Goal: Transaction & Acquisition: Purchase product/service

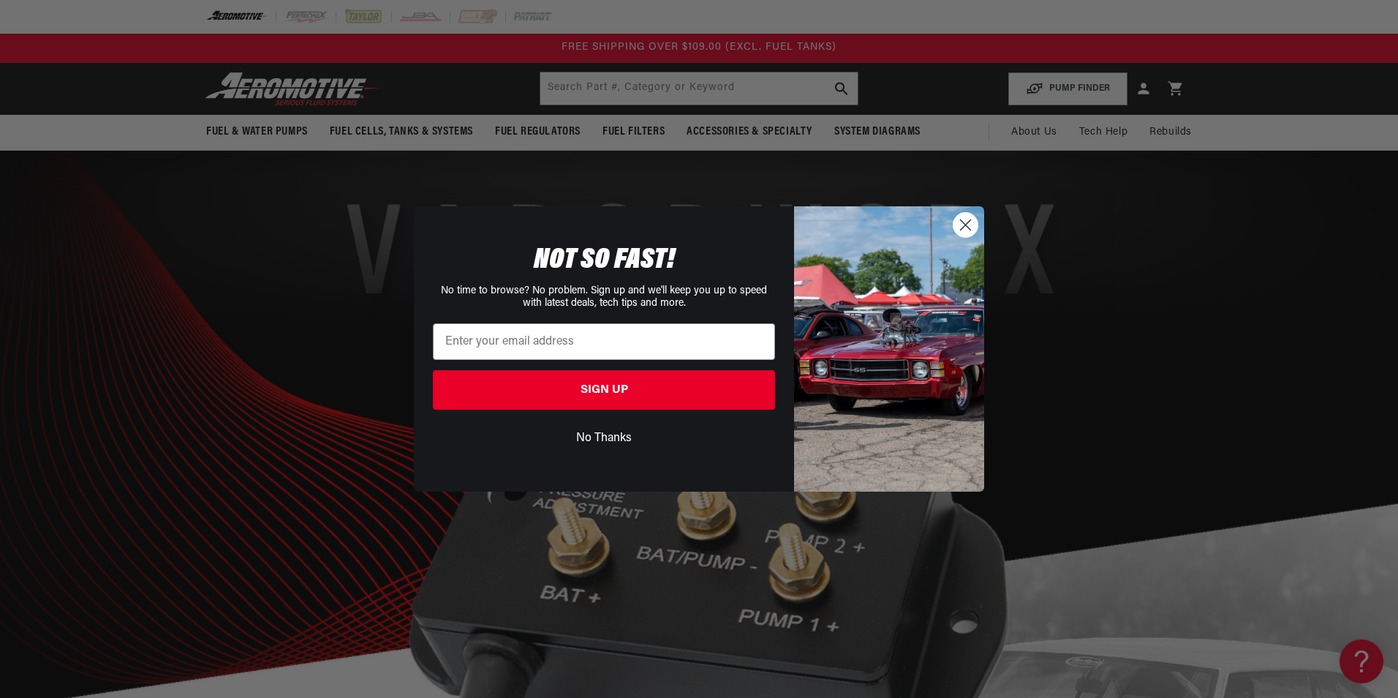
click at [712, 85] on div "Close dialog NOT SO FAST! No time to browse? No problem. Sign up and we'll keep…" at bounding box center [699, 349] width 1398 height 698
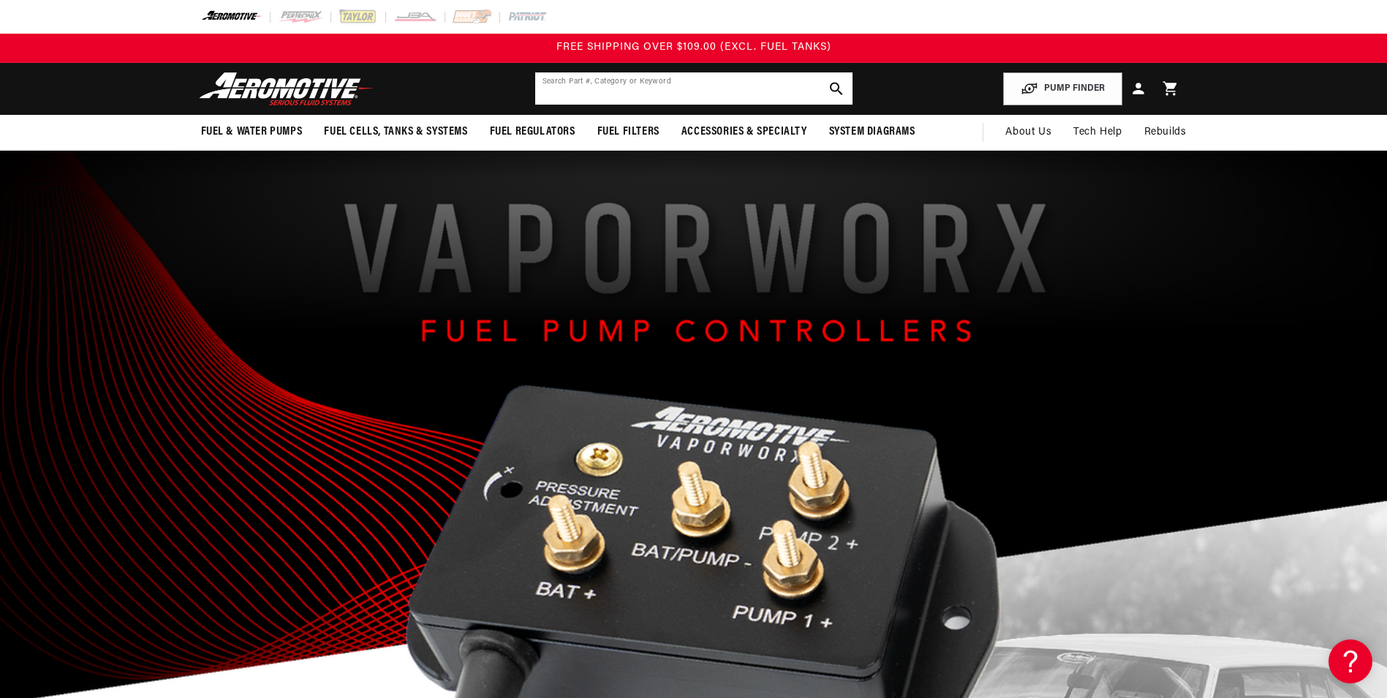
click at [776, 91] on input "text" at bounding box center [693, 88] width 317 height 32
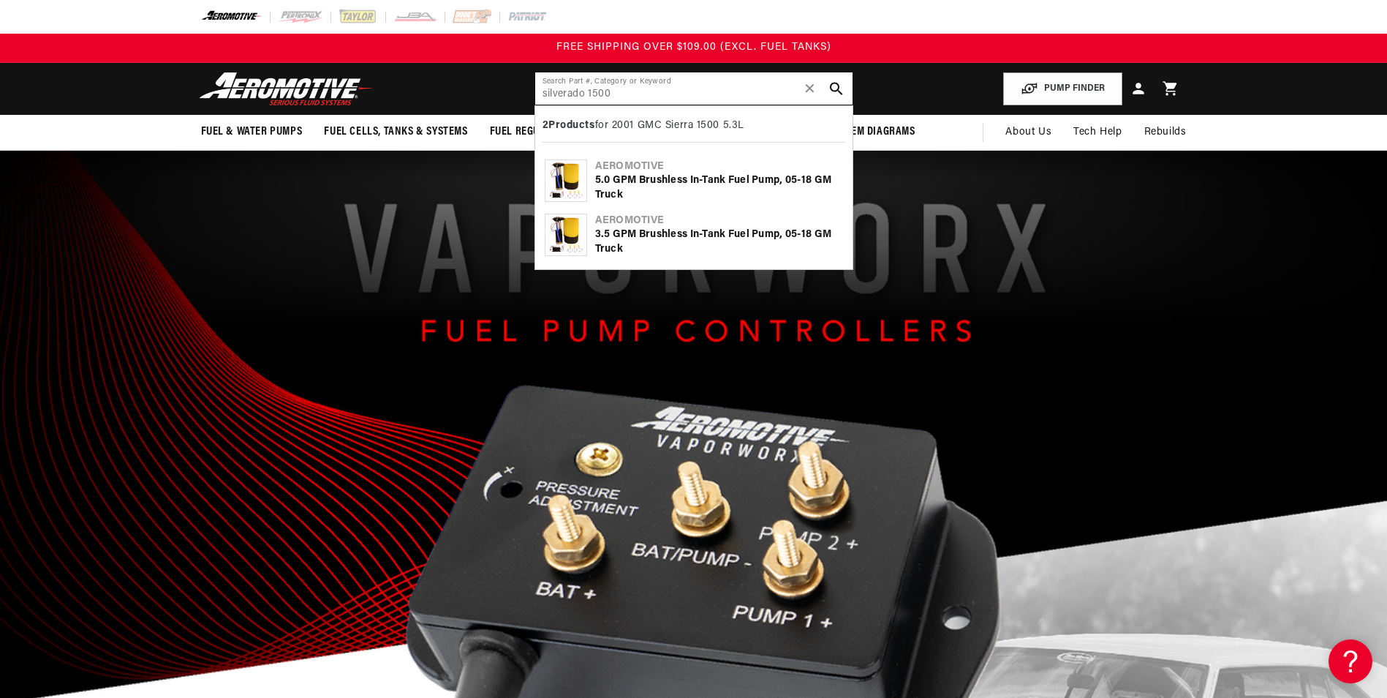
type input "silverado 1500"
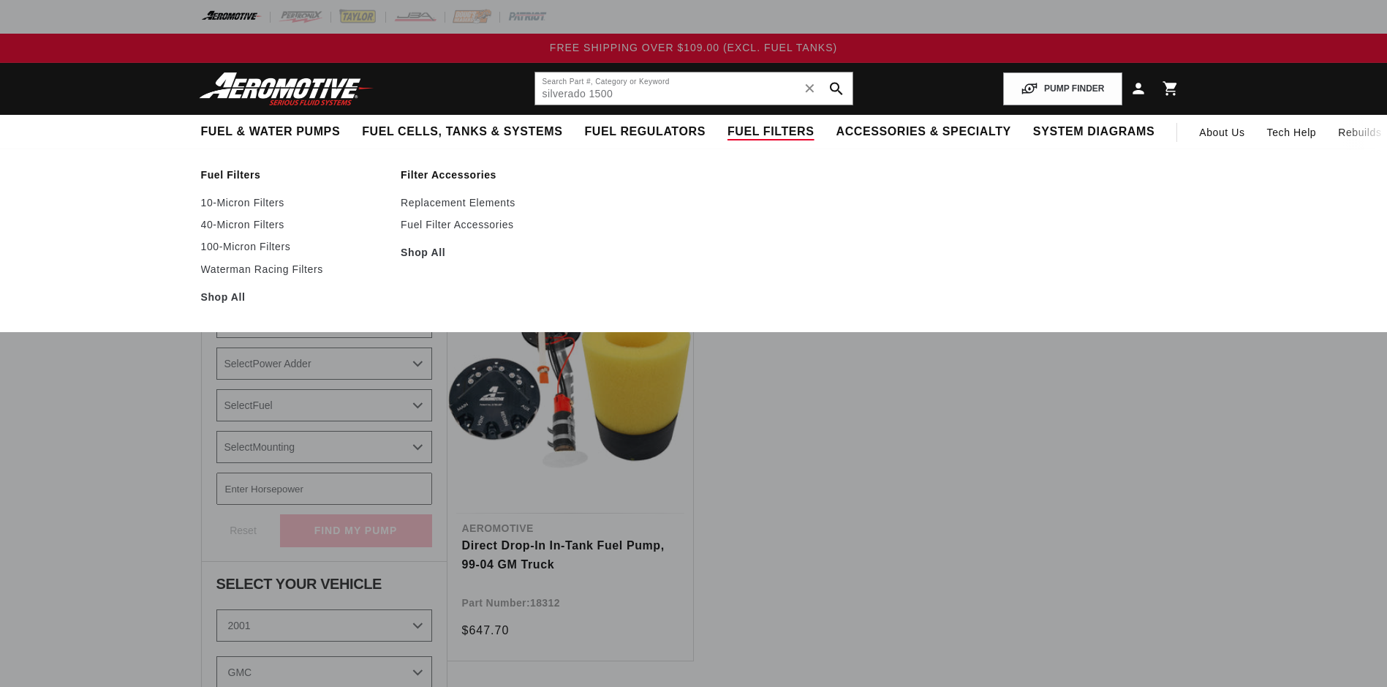
select select "2001"
select select "GMC"
select select "5.3L"
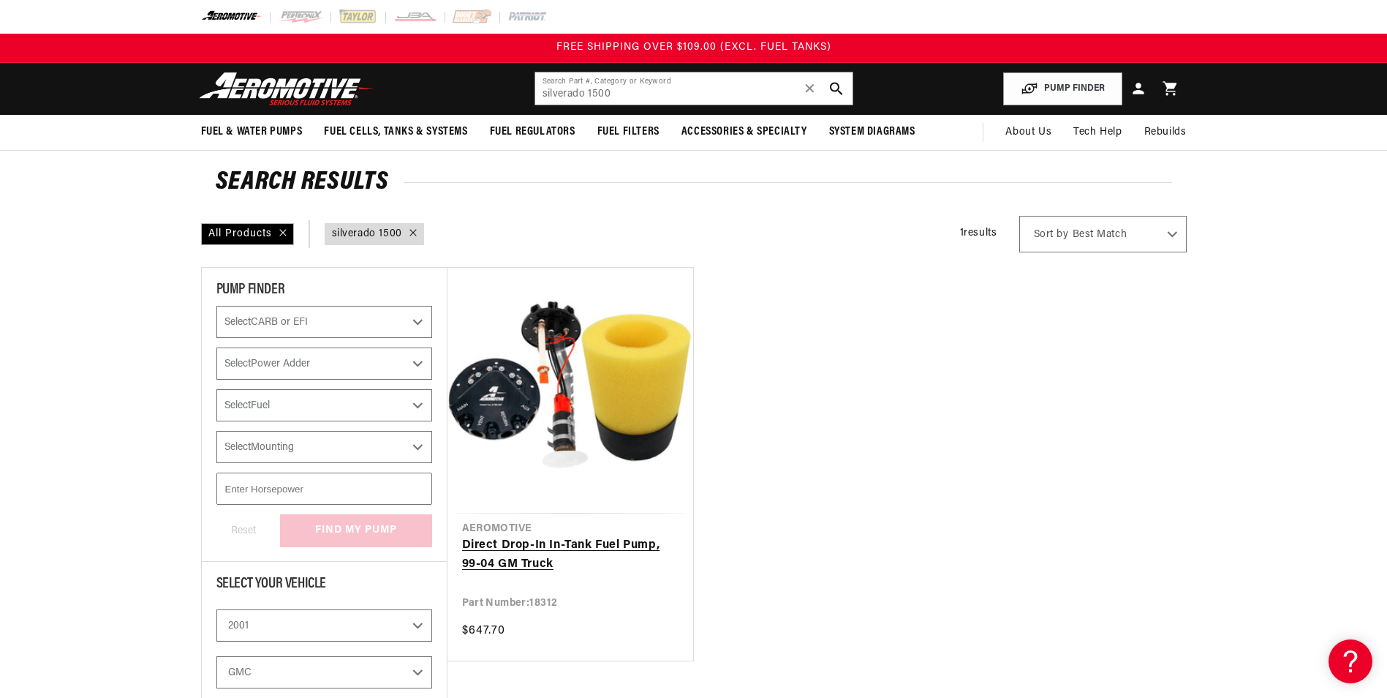
click at [585, 536] on link "Direct Drop-In In-Tank Fuel Pump, 99-04 GM Truck" at bounding box center [570, 554] width 216 height 37
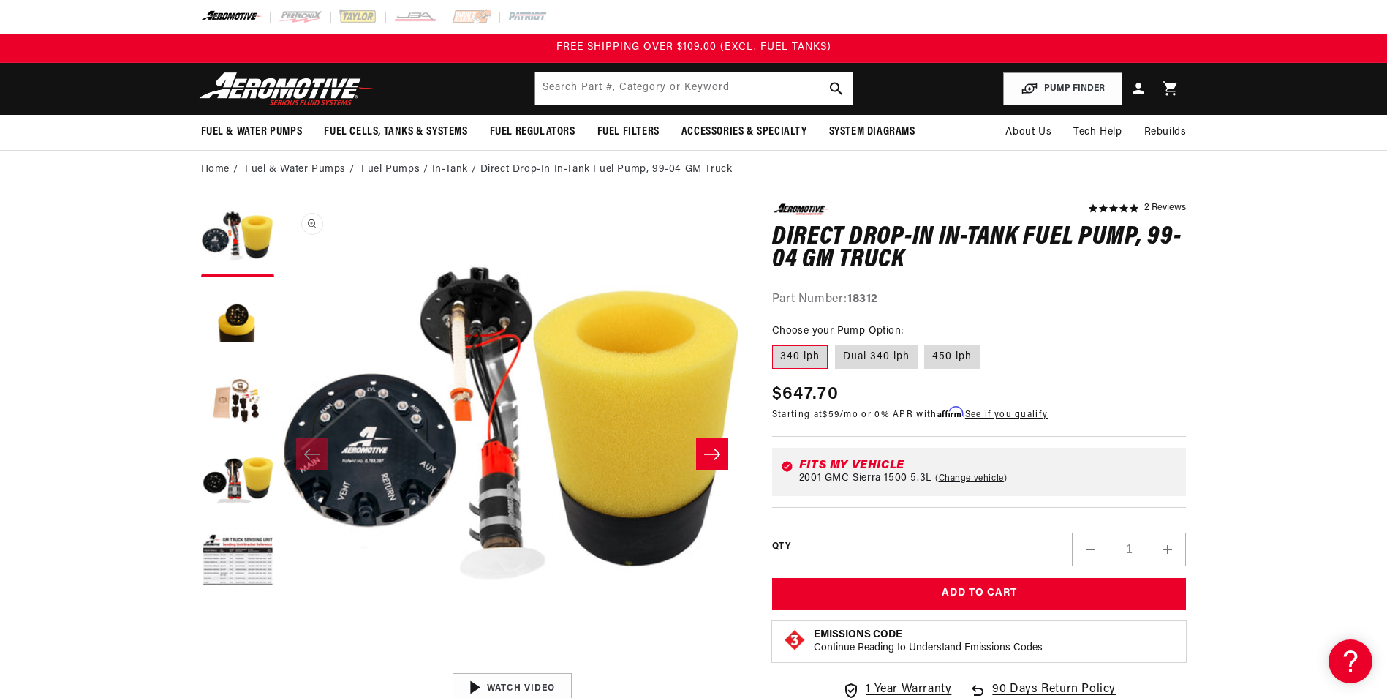
click at [282, 665] on button "Open media 1 in modal" at bounding box center [282, 665] width 0 height 0
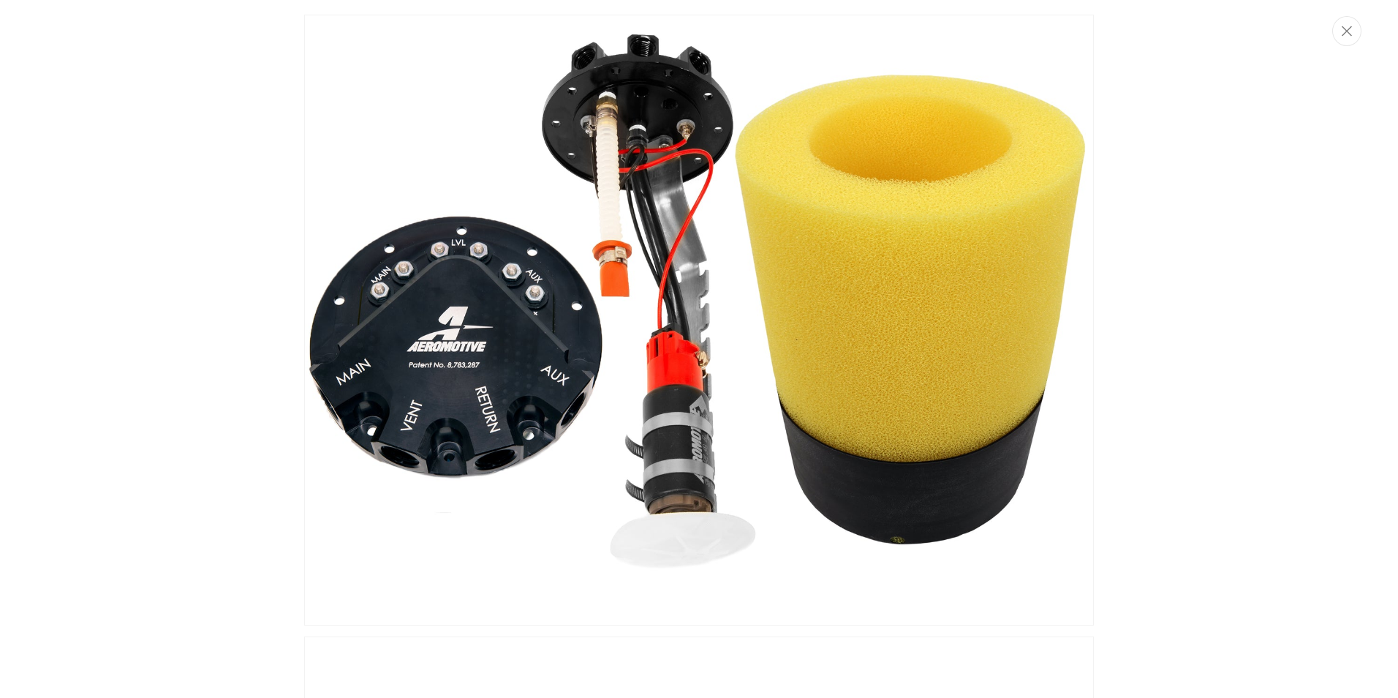
click at [598, 246] on img "Media gallery" at bounding box center [699, 320] width 790 height 611
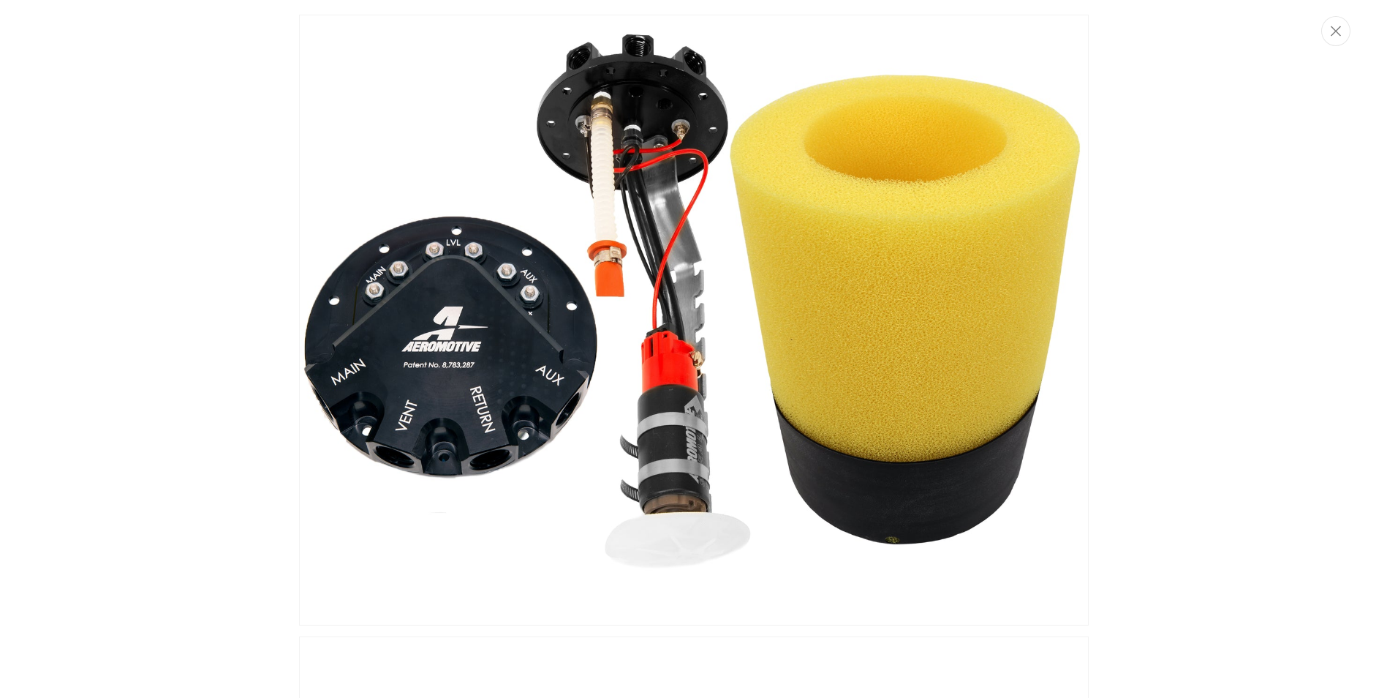
scroll to position [1, 0]
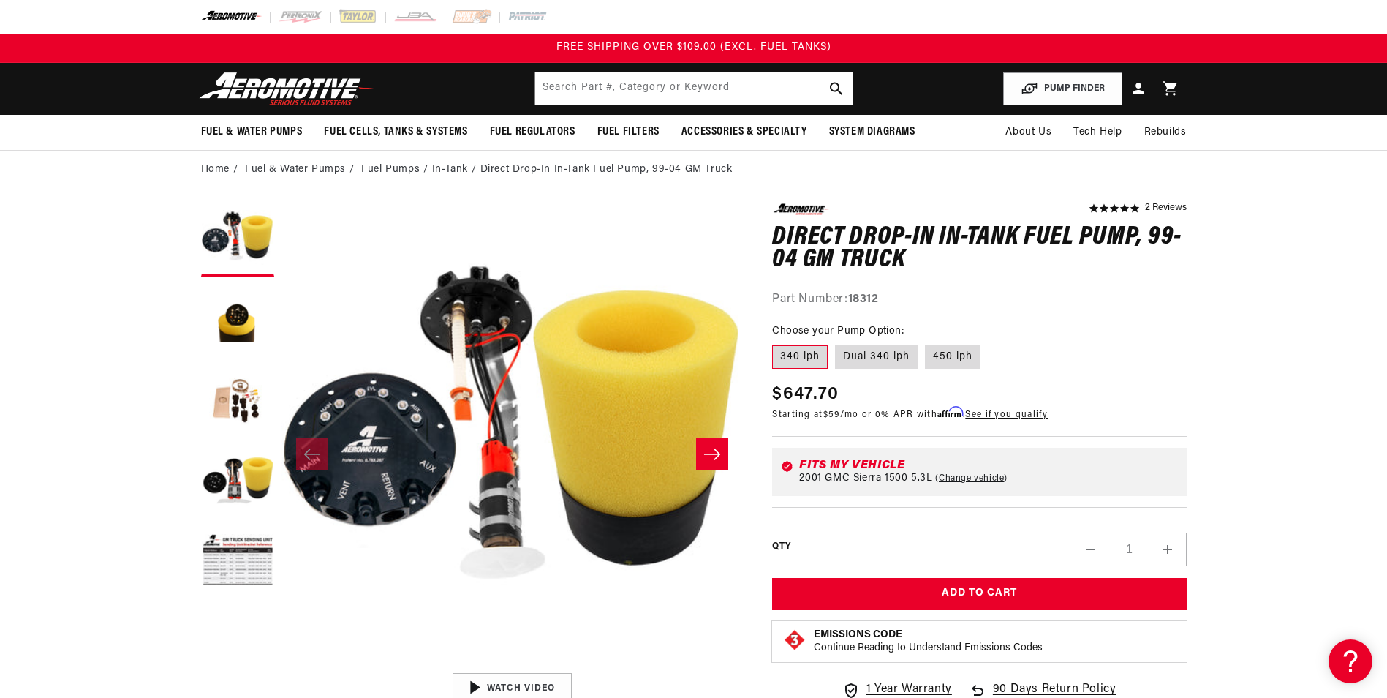
click at [282, 665] on button "Open media 1 in modal" at bounding box center [282, 665] width 0 height 0
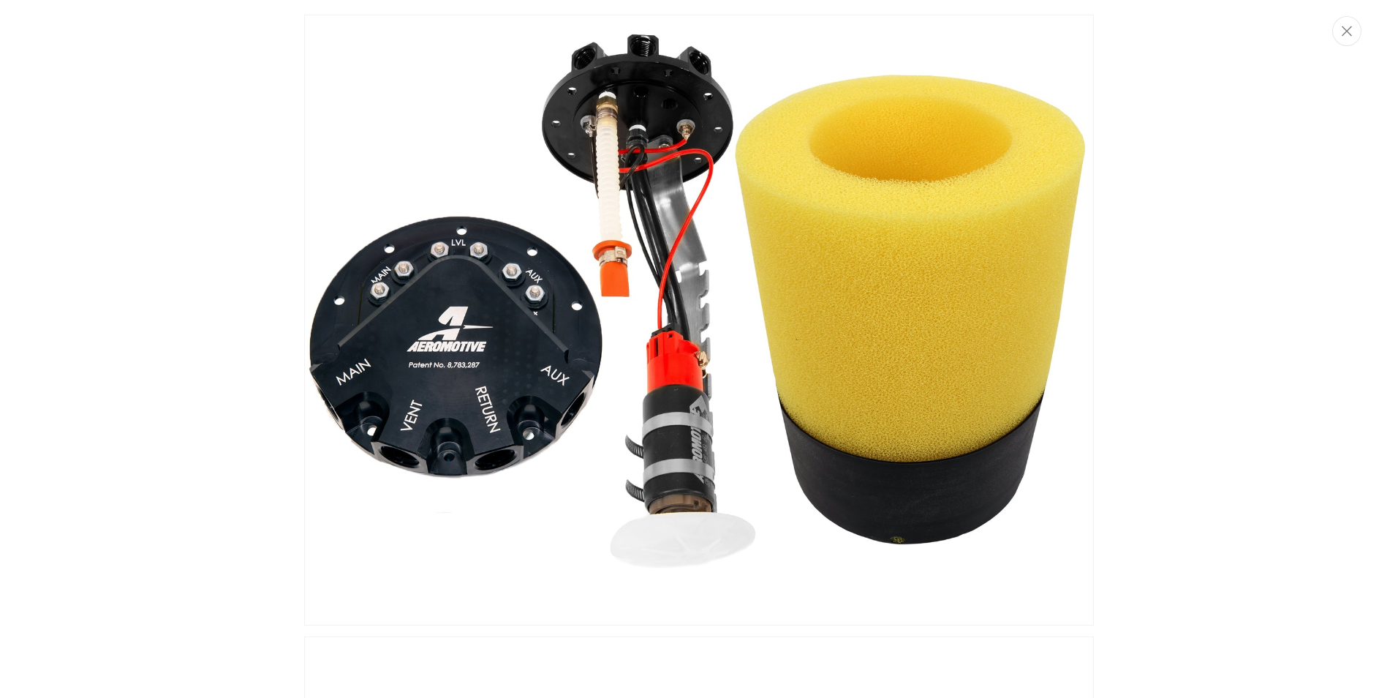
click at [598, 246] on img "Media gallery" at bounding box center [699, 320] width 790 height 611
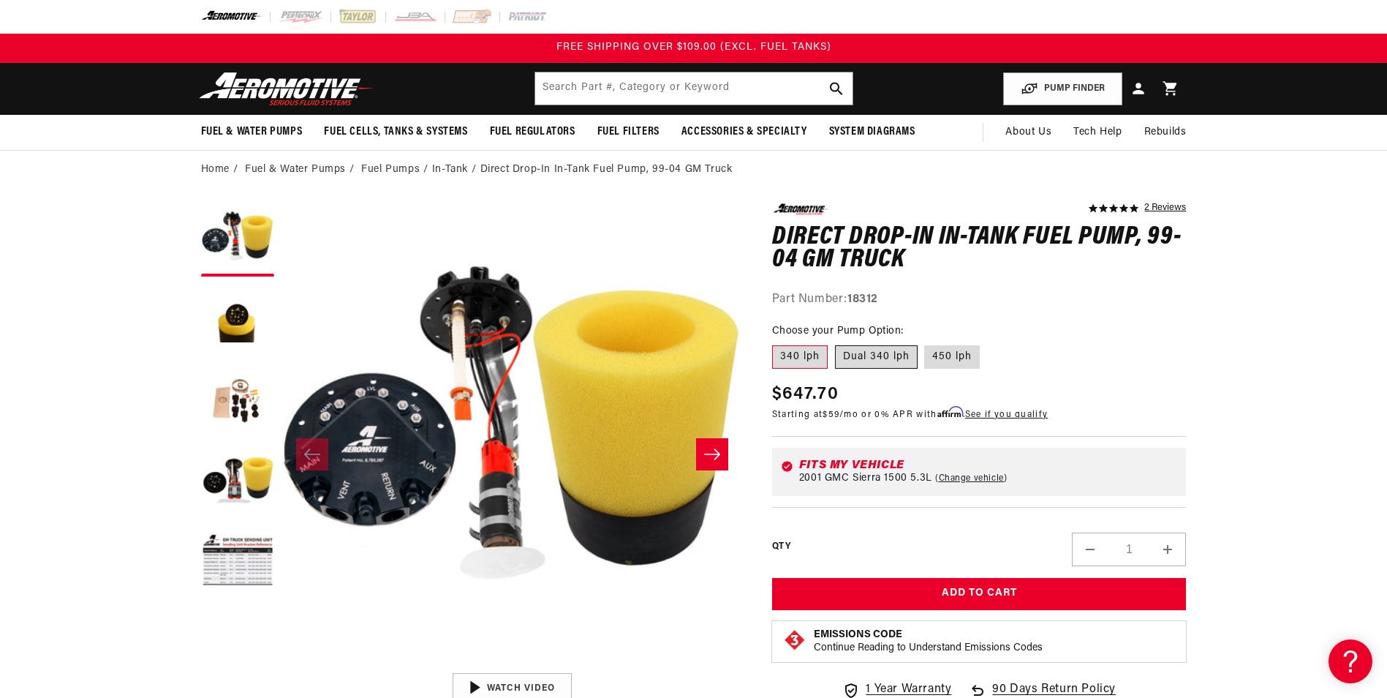
click at [880, 358] on label "Dual 340 lph" at bounding box center [876, 356] width 83 height 23
click at [836, 343] on input "Dual 340 lph" at bounding box center [835, 342] width 1 height 1
radio input "true"
click at [951, 355] on label "450 lph" at bounding box center [952, 356] width 56 height 23
click at [926, 343] on input "450 lph" at bounding box center [925, 342] width 1 height 1
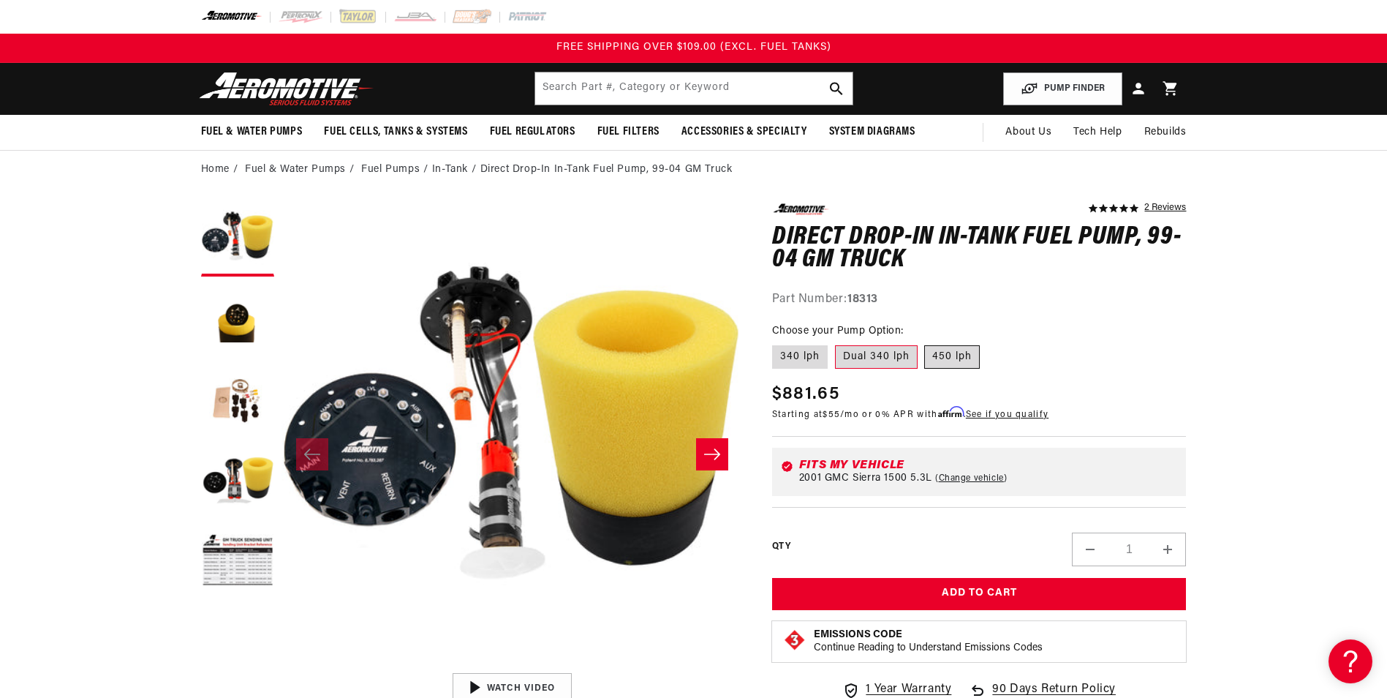
radio input "true"
click at [887, 363] on label "Dual 340 lph" at bounding box center [876, 356] width 83 height 23
click at [836, 343] on input "Dual 340 lph" at bounding box center [835, 342] width 1 height 1
radio input "true"
click at [956, 357] on label "450 lph" at bounding box center [952, 356] width 56 height 23
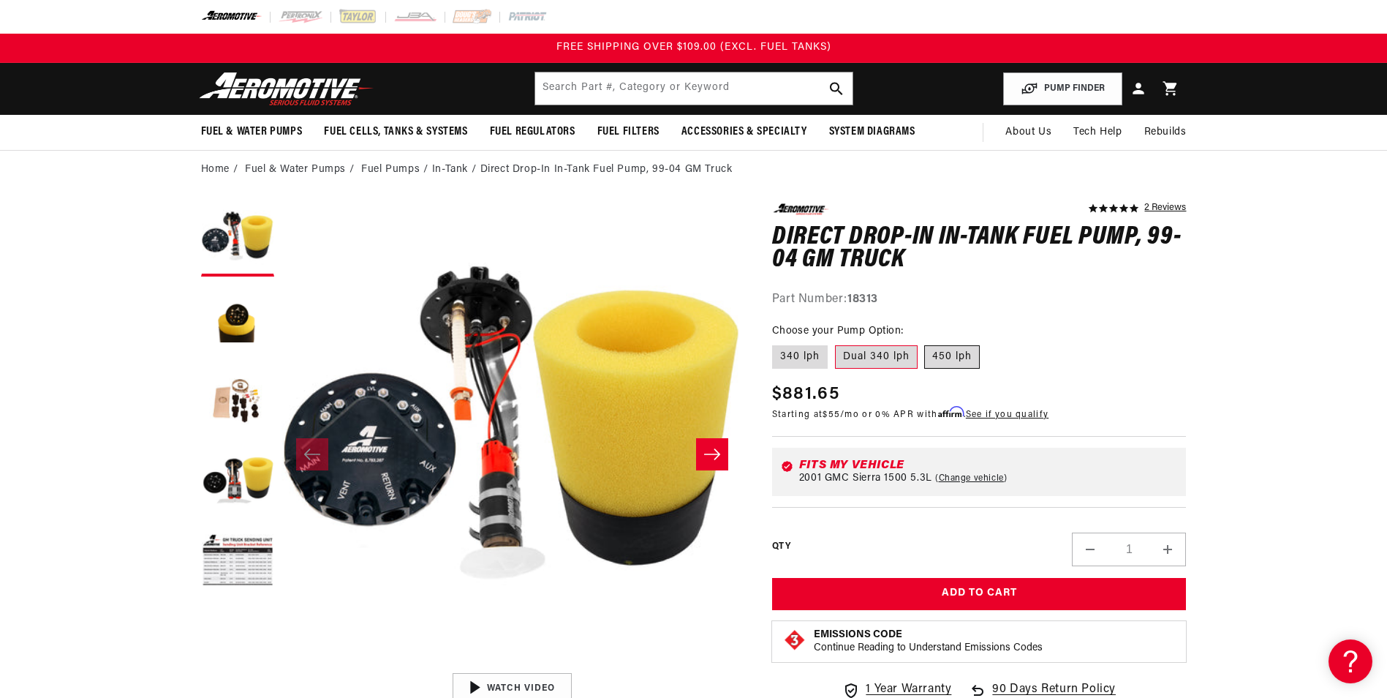
click at [926, 343] on input "450 lph" at bounding box center [925, 342] width 1 height 1
radio input "true"
click at [888, 361] on label "Dual 340 lph" at bounding box center [876, 356] width 83 height 23
click at [836, 343] on input "Dual 340 lph" at bounding box center [835, 342] width 1 height 1
radio input "true"
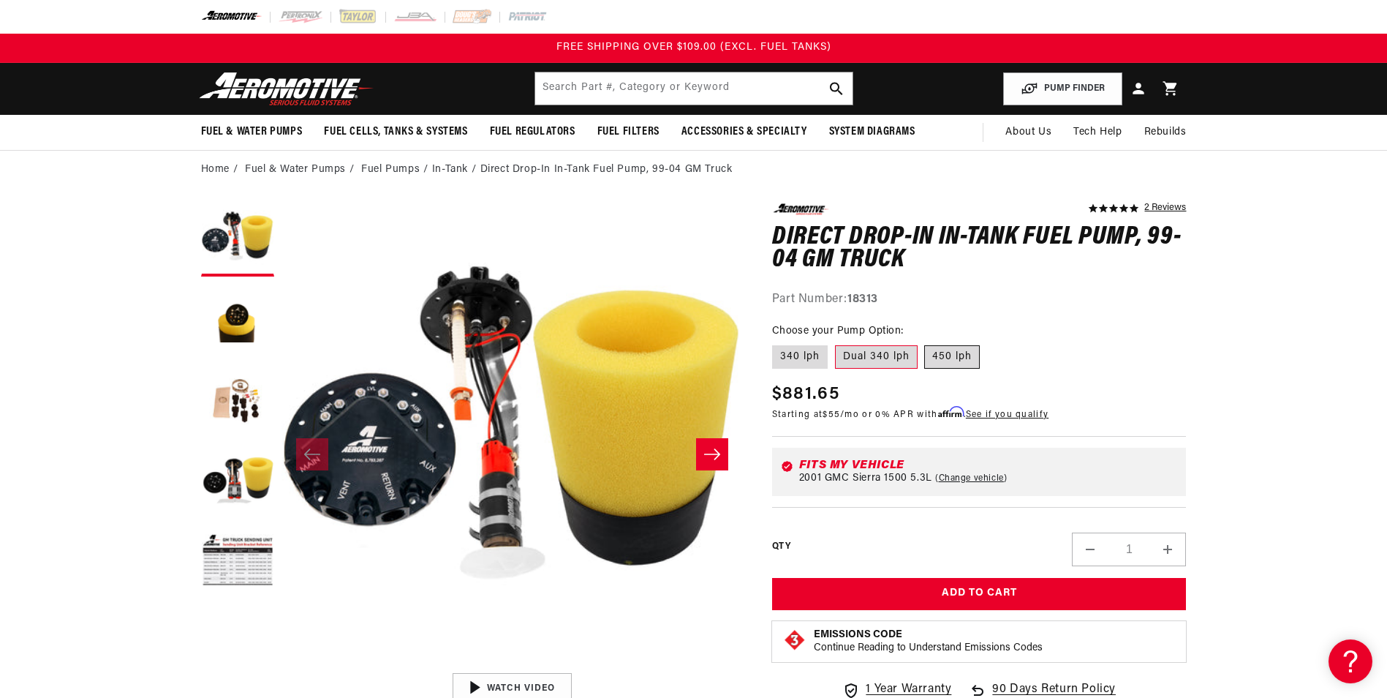
click at [941, 362] on label "450 lph" at bounding box center [952, 356] width 56 height 23
click at [926, 343] on input "450 lph" at bounding box center [925, 342] width 1 height 1
radio input "true"
click at [877, 346] on label "Dual 340 lph" at bounding box center [876, 356] width 83 height 23
click at [836, 343] on input "Dual 340 lph" at bounding box center [835, 342] width 1 height 1
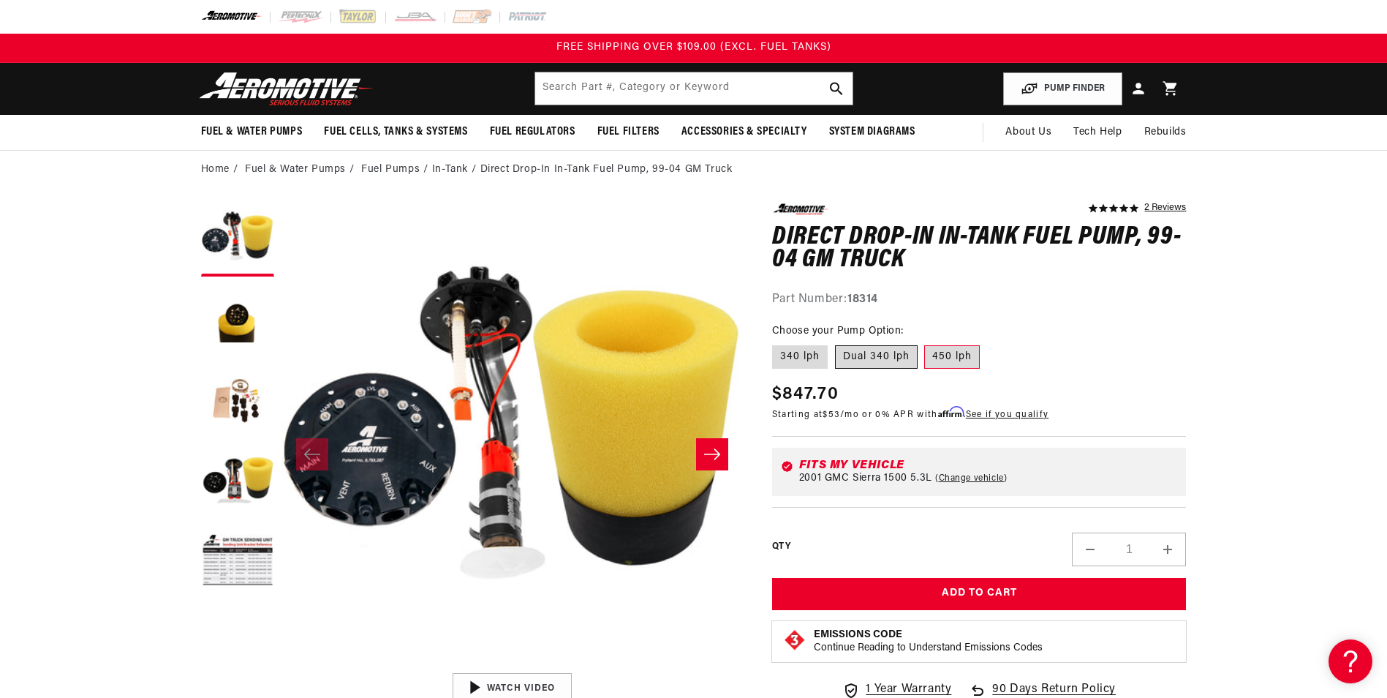
radio input "true"
click at [707, 462] on button "Slide right" at bounding box center [712, 454] width 32 height 32
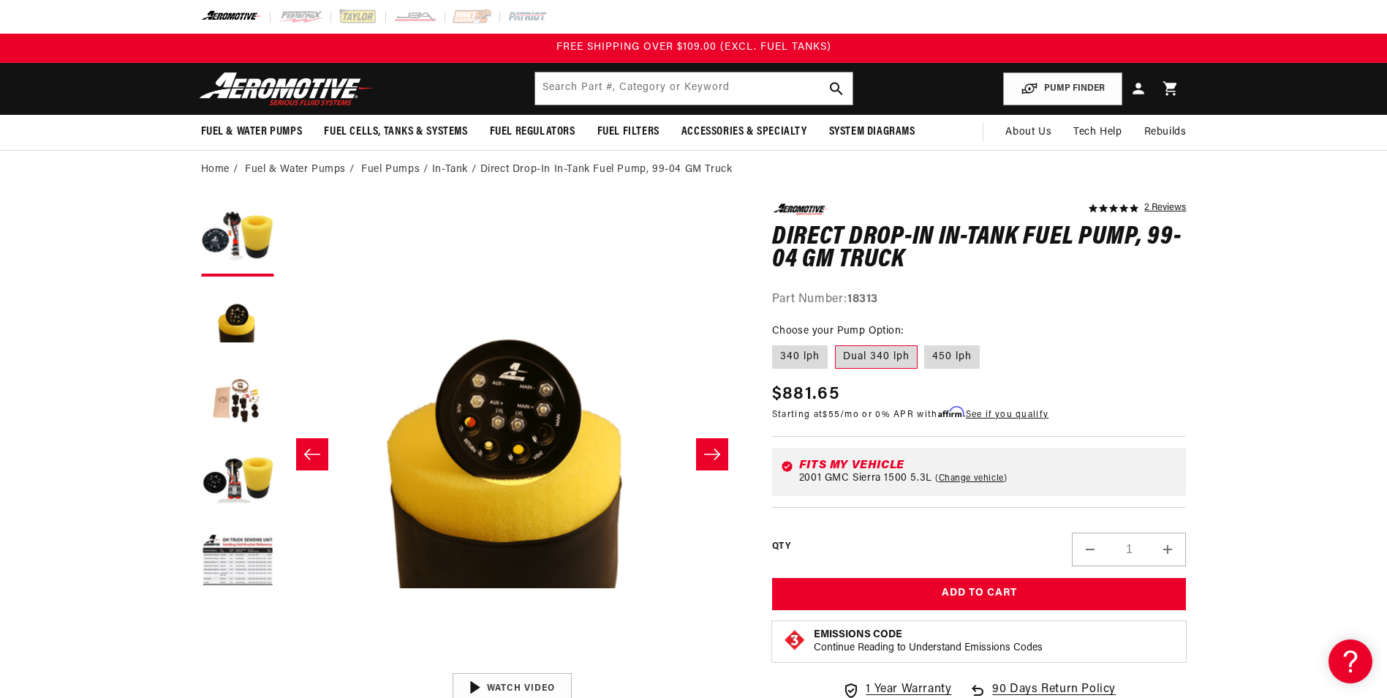
click at [706, 462] on button "Slide right" at bounding box center [712, 454] width 32 height 32
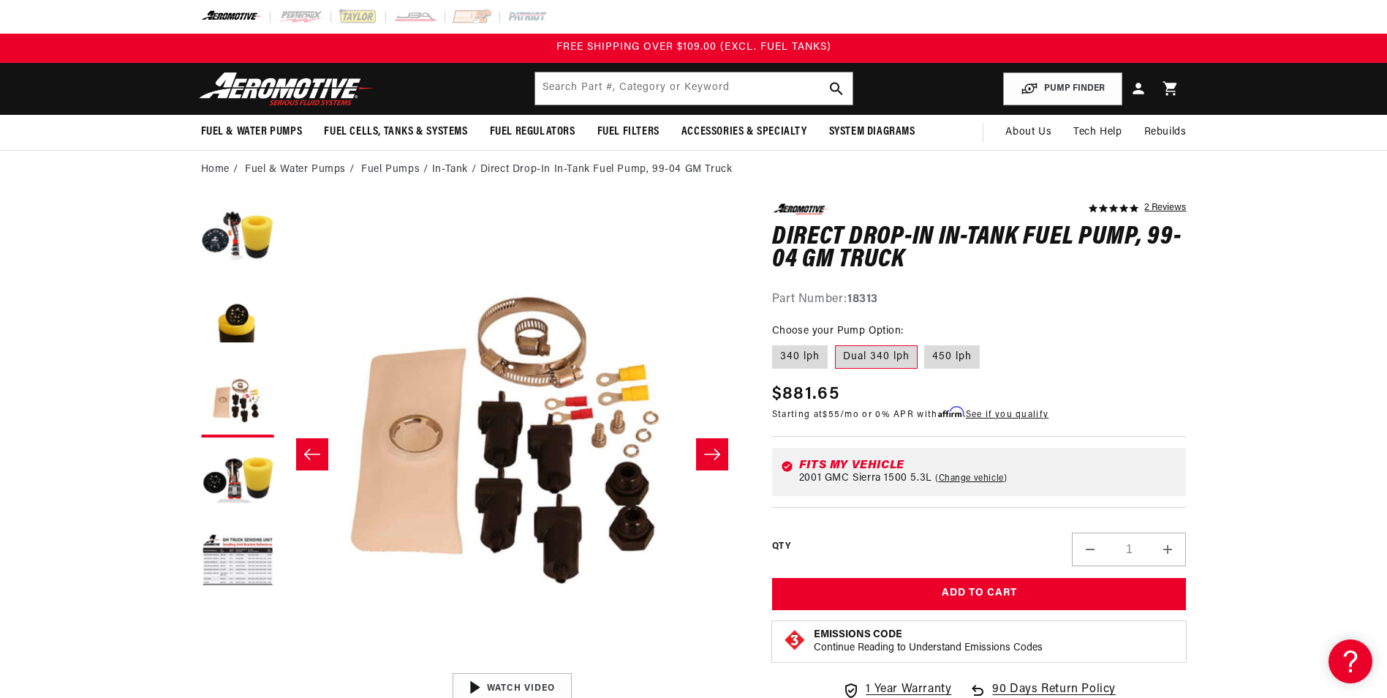
click at [706, 462] on button "Slide right" at bounding box center [712, 454] width 32 height 32
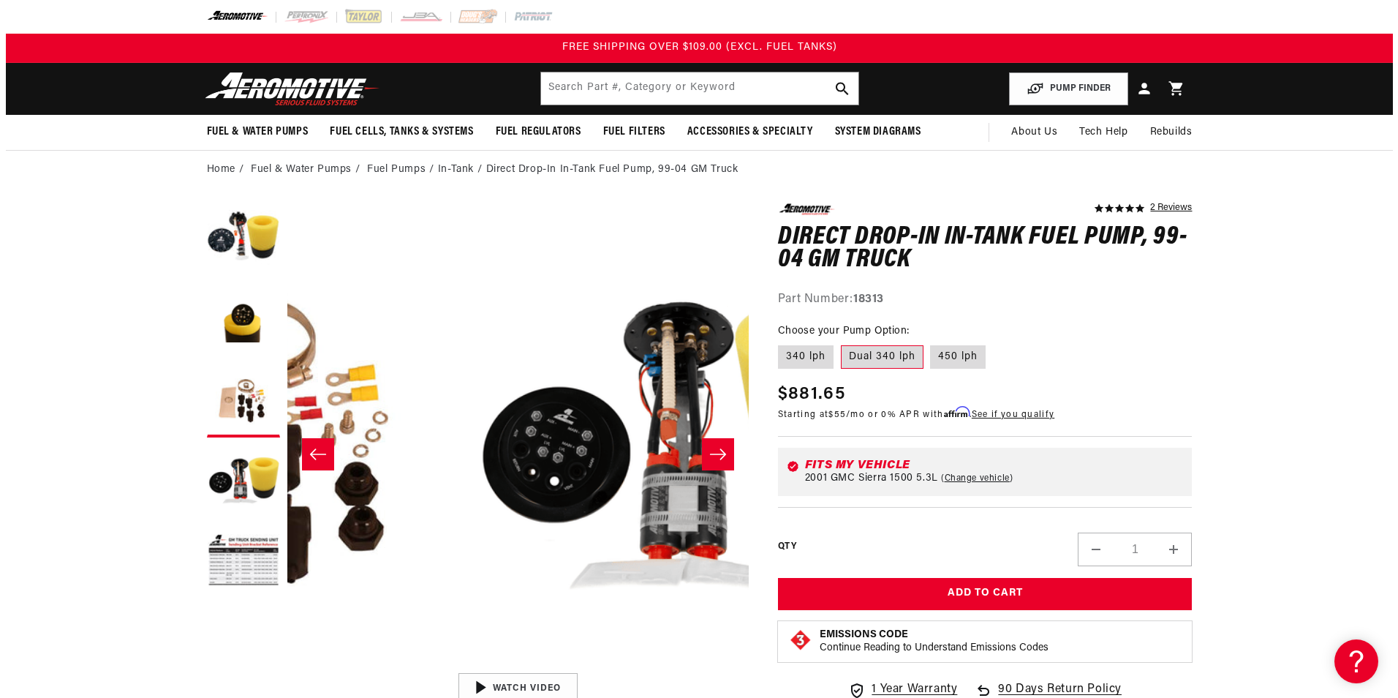
scroll to position [1, 1385]
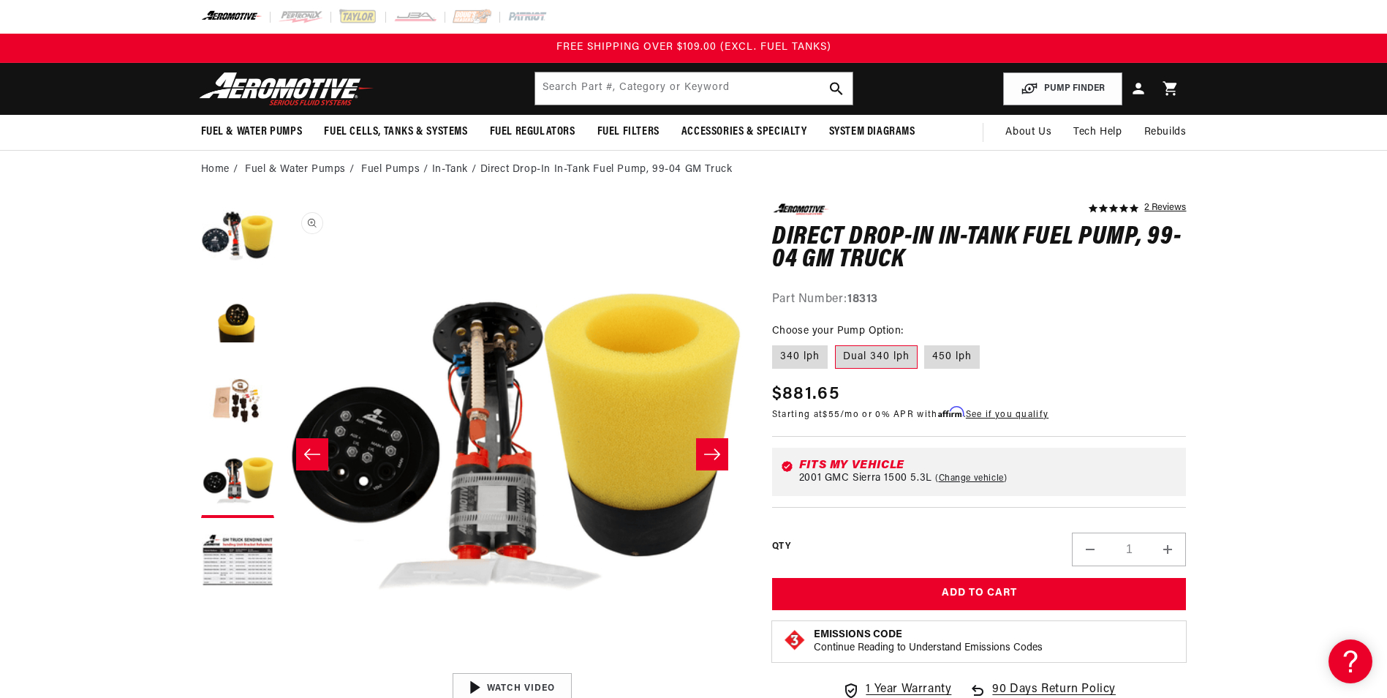
click at [282, 665] on button "Open media 4 in modal" at bounding box center [282, 665] width 0 height 0
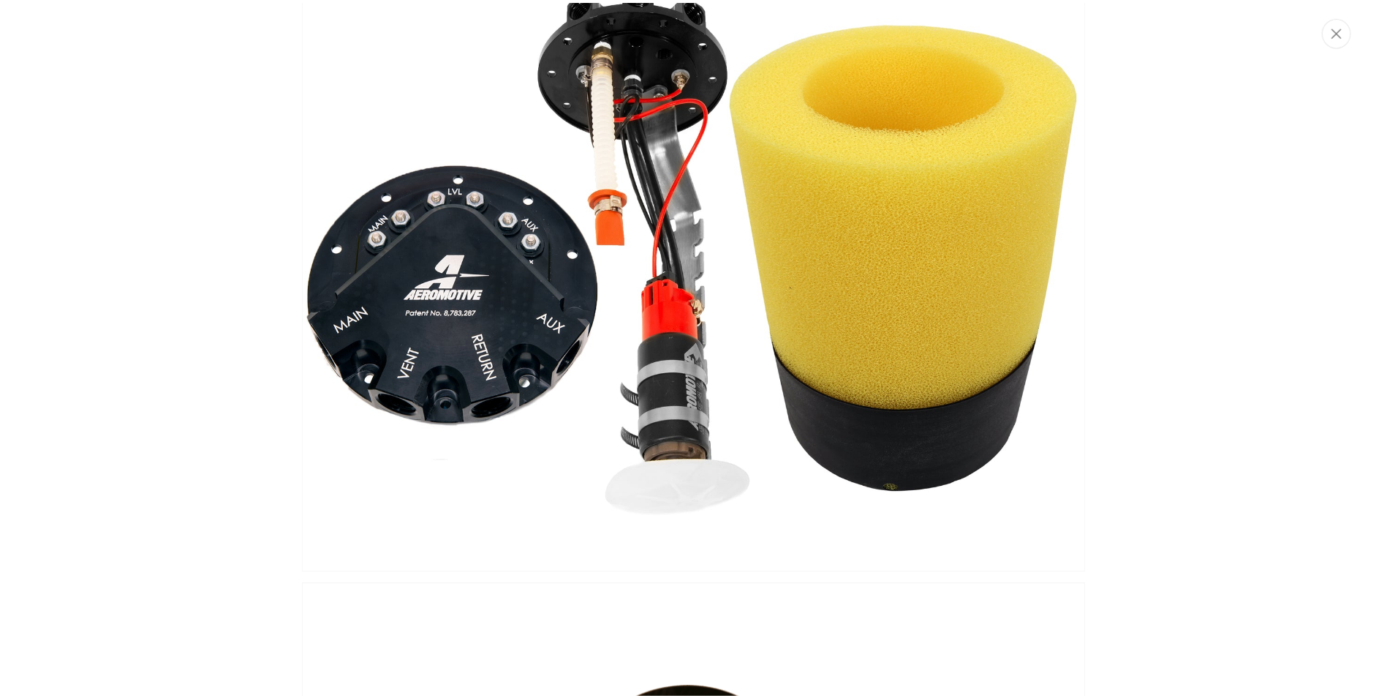
scroll to position [0, 0]
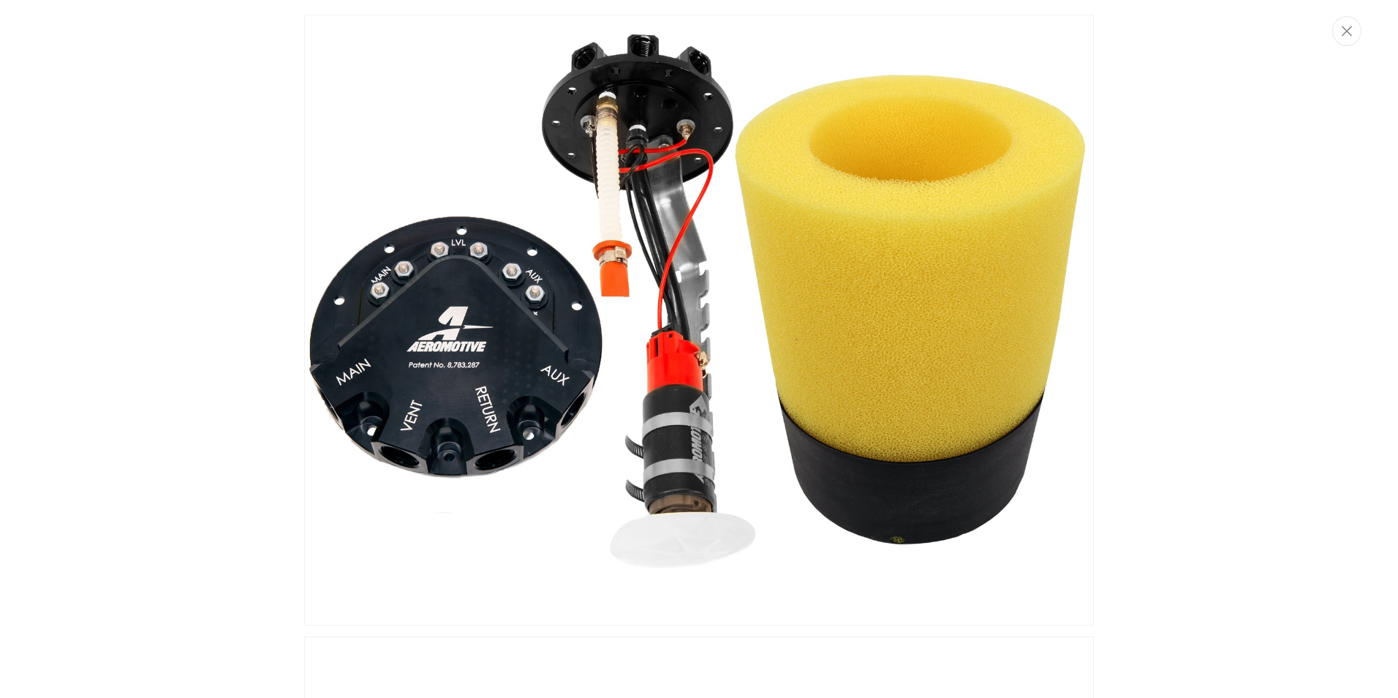
click at [433, 355] on img "Media gallery" at bounding box center [699, 320] width 790 height 611
